Goal: Information Seeking & Learning: Learn about a topic

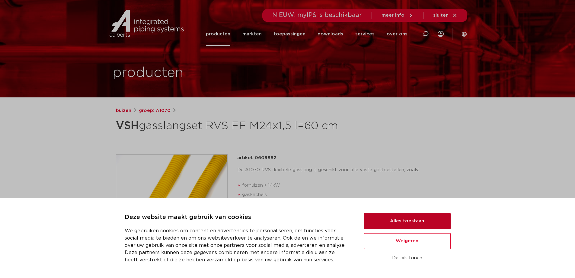
click at [406, 222] on button "Alles toestaan" at bounding box center [407, 221] width 87 height 16
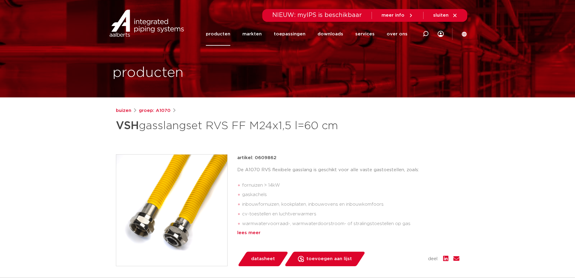
click at [252, 232] on div "lees meer" at bounding box center [348, 232] width 222 height 7
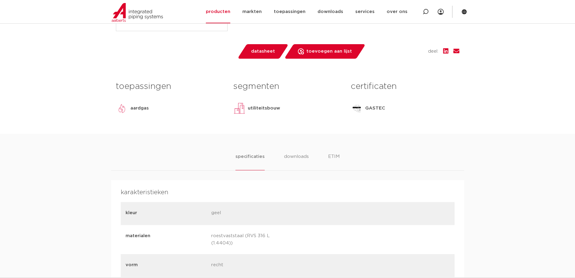
scroll to position [242, 0]
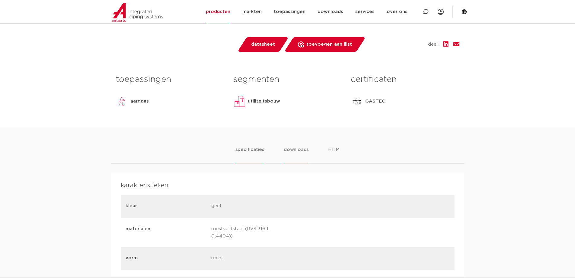
click at [296, 148] on li "downloads" at bounding box center [296, 154] width 25 height 17
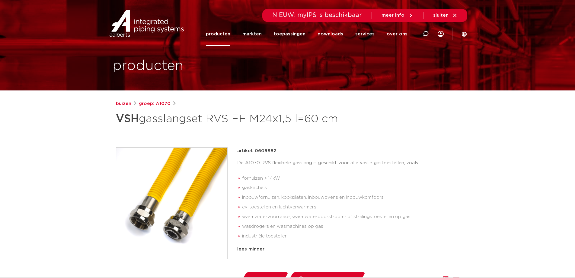
scroll to position [0, 0]
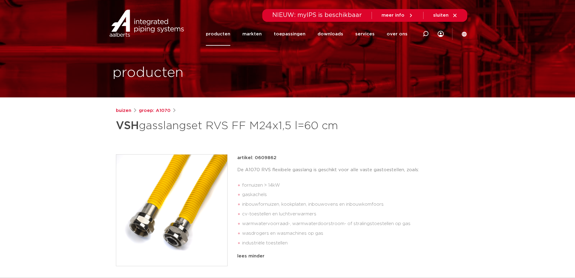
click at [224, 31] on link "producten" at bounding box center [218, 33] width 24 height 23
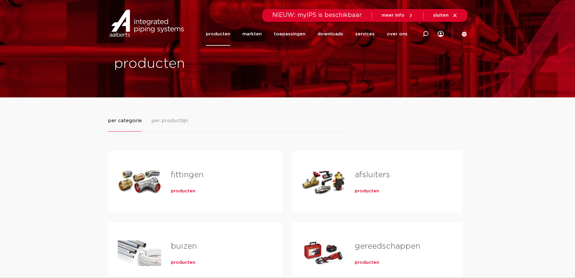
click at [201, 174] on link "fittingen" at bounding box center [187, 175] width 33 height 8
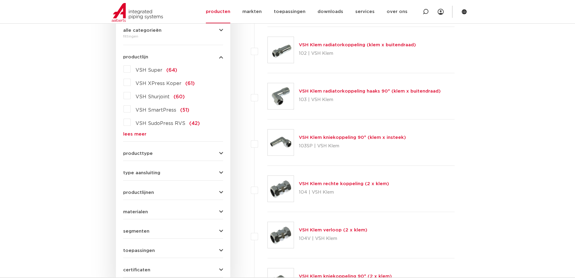
scroll to position [151, 0]
click at [163, 171] on button "type aansluiting" at bounding box center [173, 171] width 100 height 5
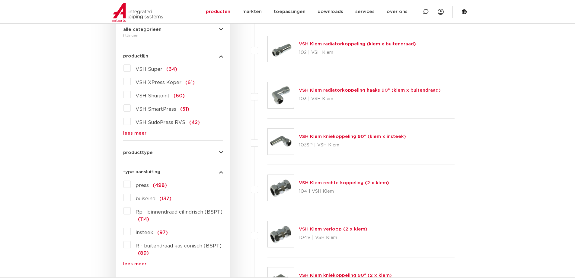
click at [179, 246] on span "R - buitendraad gas conisch (BSPT)" at bounding box center [179, 245] width 86 height 5
click at [0, 0] on input "R - buitendraad gas conisch (BSPT) (89)" at bounding box center [0, 0] width 0 height 0
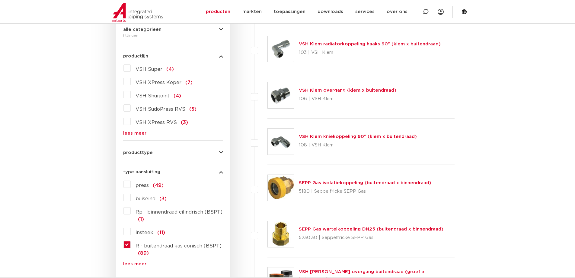
scroll to position [151, 0]
click at [323, 182] on link "SEPP Gas isolatiekoppeling (buitendraad x binnendraad)" at bounding box center [365, 182] width 133 height 5
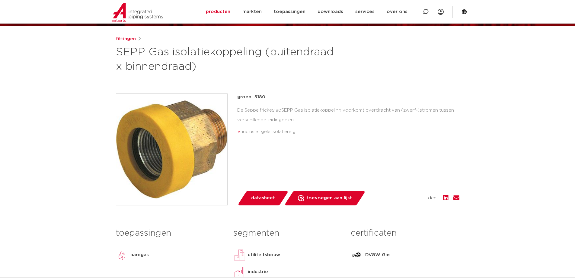
scroll to position [91, 0]
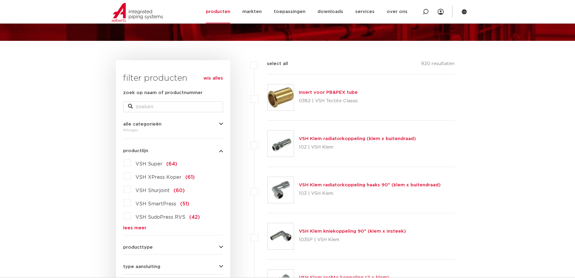
scroll to position [60, 0]
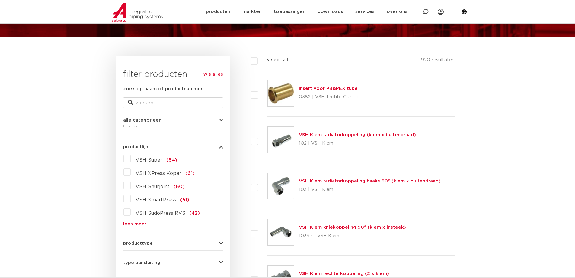
click at [286, 13] on link "toepassingen" at bounding box center [290, 11] width 32 height 23
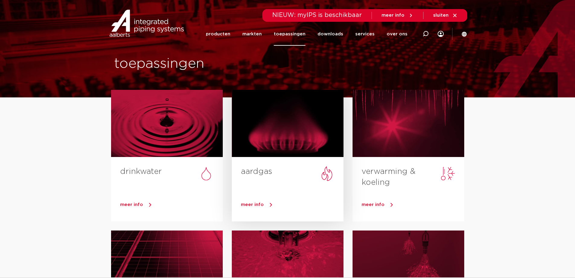
click at [272, 144] on div at bounding box center [288, 123] width 112 height 67
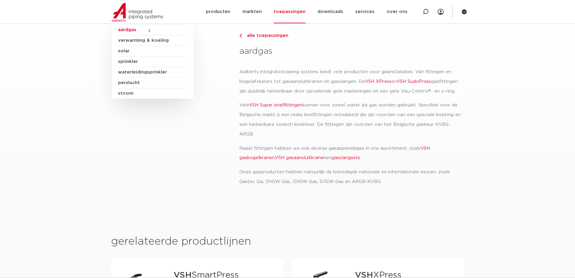
scroll to position [30, 0]
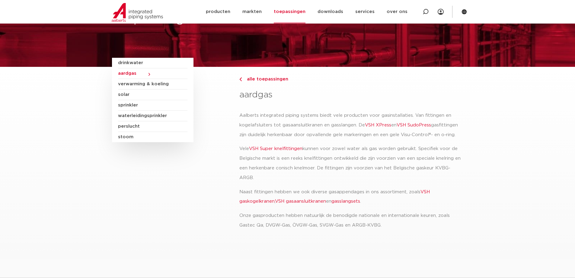
click at [340, 201] on link "gasslangsets" at bounding box center [346, 201] width 29 height 5
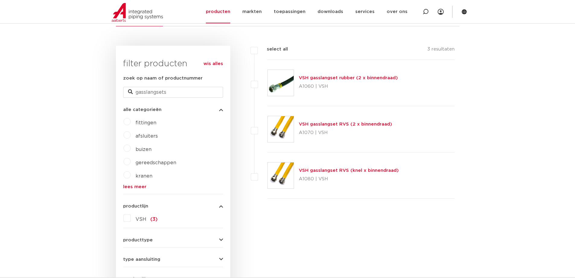
scroll to position [121, 0]
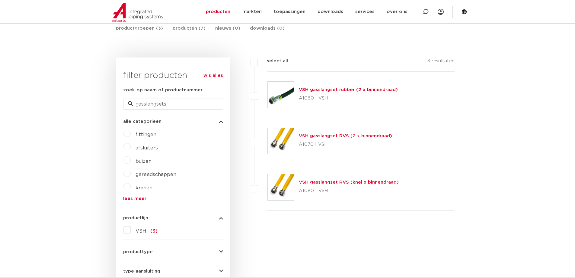
click at [370, 137] on link "VSH gasslangset RVS (2 x binnendraad)" at bounding box center [345, 135] width 93 height 5
